Goal: Obtain resource: Download file/media

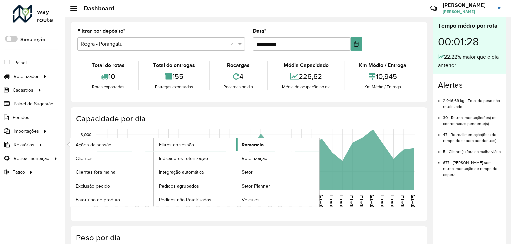
click at [252, 141] on span "Romaneio" at bounding box center [253, 144] width 22 height 7
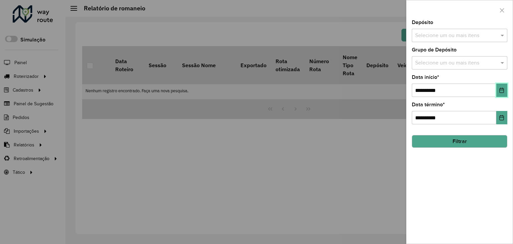
click at [505, 91] on icon "Choose Date" at bounding box center [501, 90] width 5 height 5
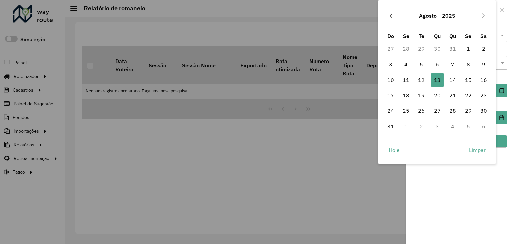
click at [390, 16] on icon "Previous Month" at bounding box center [391, 15] width 3 height 5
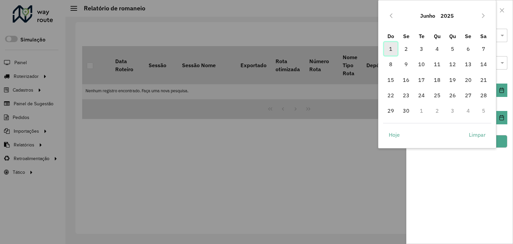
click at [391, 47] on span "1" at bounding box center [390, 48] width 13 height 13
type input "**********"
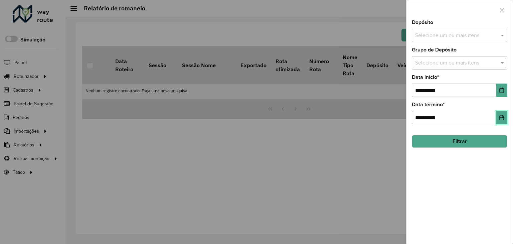
click at [501, 117] on icon "Choose Date" at bounding box center [501, 117] width 5 height 5
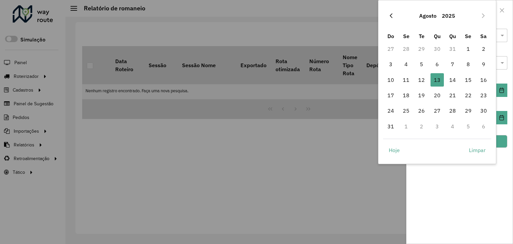
click at [392, 17] on icon "Previous Month" at bounding box center [391, 15] width 3 height 5
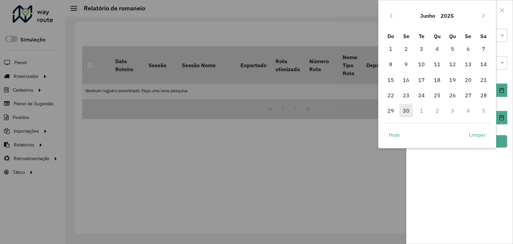
click at [408, 110] on span "30" at bounding box center [406, 110] width 13 height 13
type input "**********"
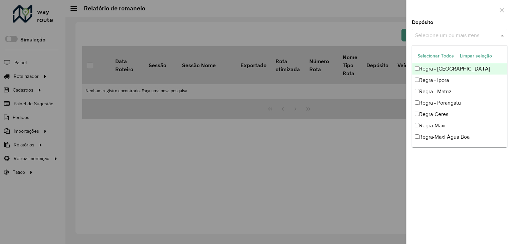
click at [473, 33] on input "text" at bounding box center [457, 36] width 86 height 8
click at [448, 54] on button "Selecionar Todos" at bounding box center [436, 56] width 42 height 10
click at [344, 139] on div at bounding box center [256, 122] width 513 height 244
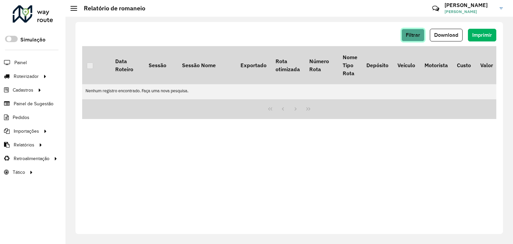
click at [413, 31] on button "Filtrar" at bounding box center [413, 35] width 23 height 13
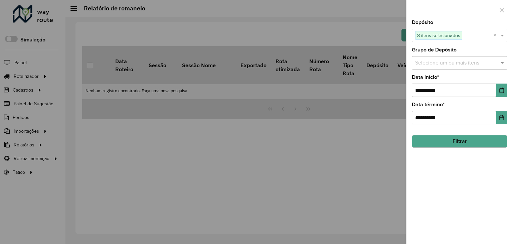
click at [442, 143] on button "Filtrar" at bounding box center [460, 141] width 96 height 13
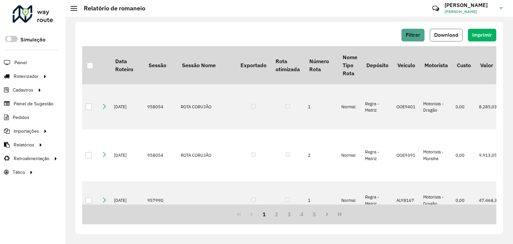
click at [435, 35] on span "Download" at bounding box center [446, 35] width 24 height 6
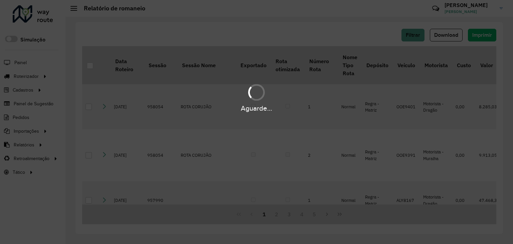
drag, startPoint x: 390, startPoint y: 67, endPoint x: 350, endPoint y: 24, distance: 59.3
click at [351, 24] on div "Aguarde..." at bounding box center [256, 122] width 513 height 244
